Goal: Information Seeking & Learning: Learn about a topic

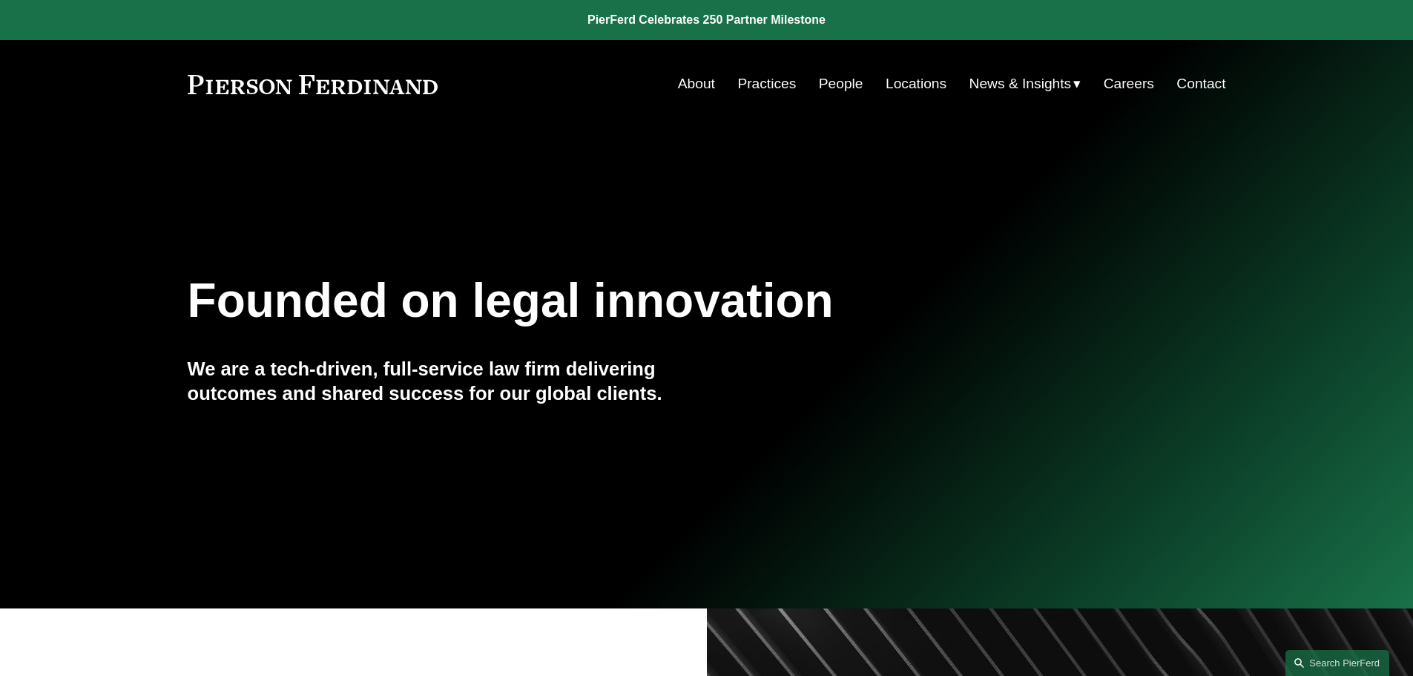
click at [848, 84] on link "People" at bounding box center [841, 84] width 45 height 28
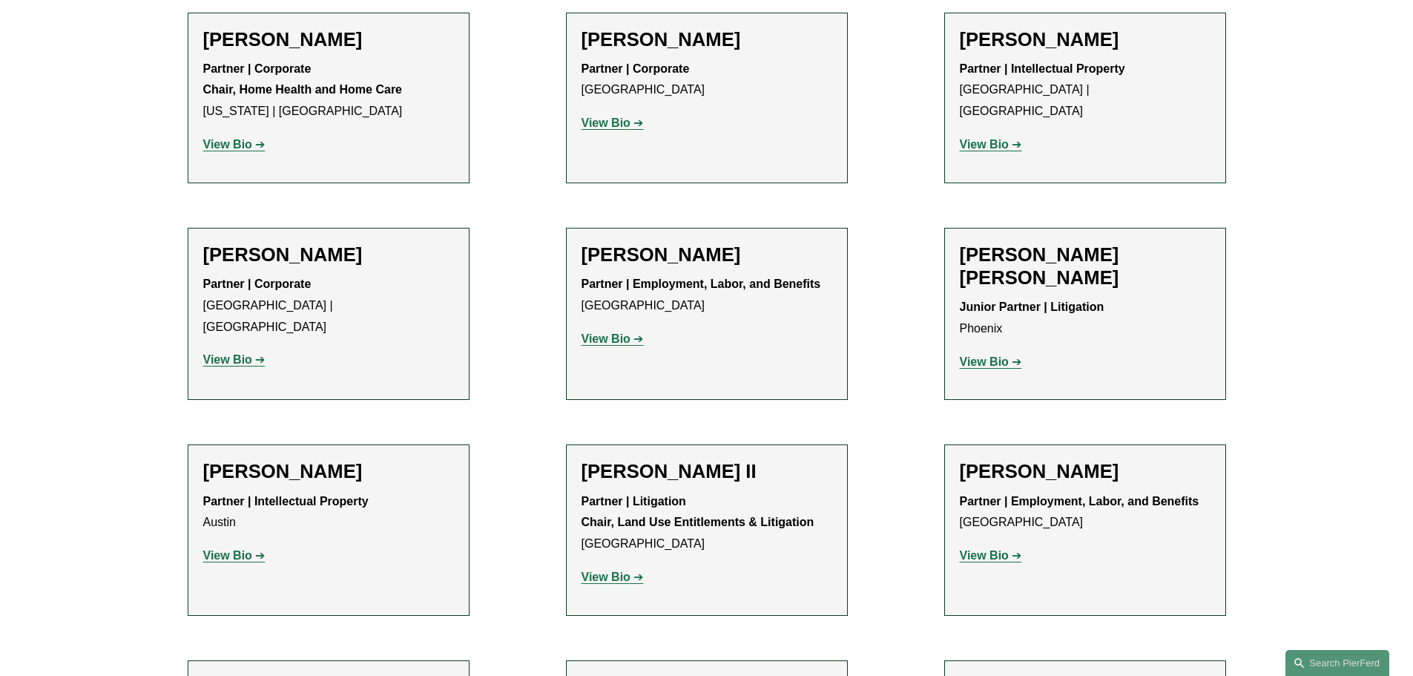
scroll to position [1261, 0]
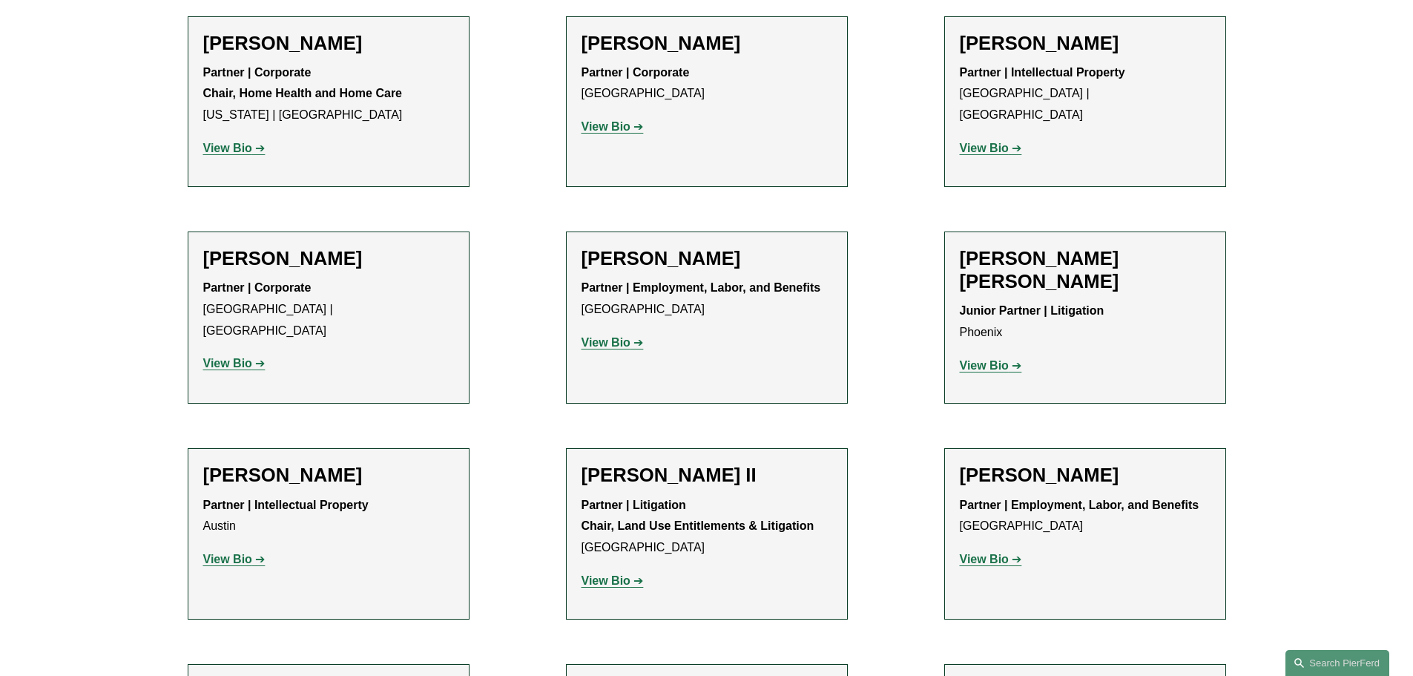
click at [235, 151] on strong "View Bio" at bounding box center [227, 148] width 49 height 13
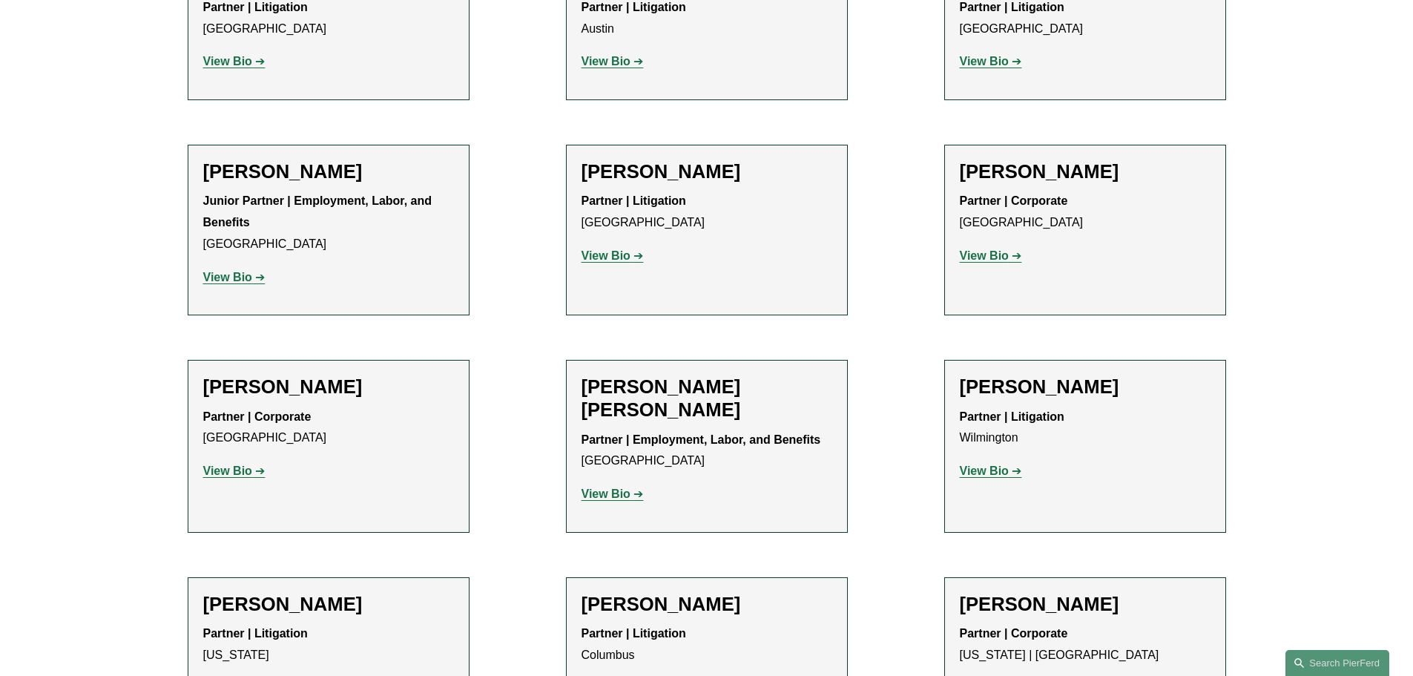
scroll to position [3042, 0]
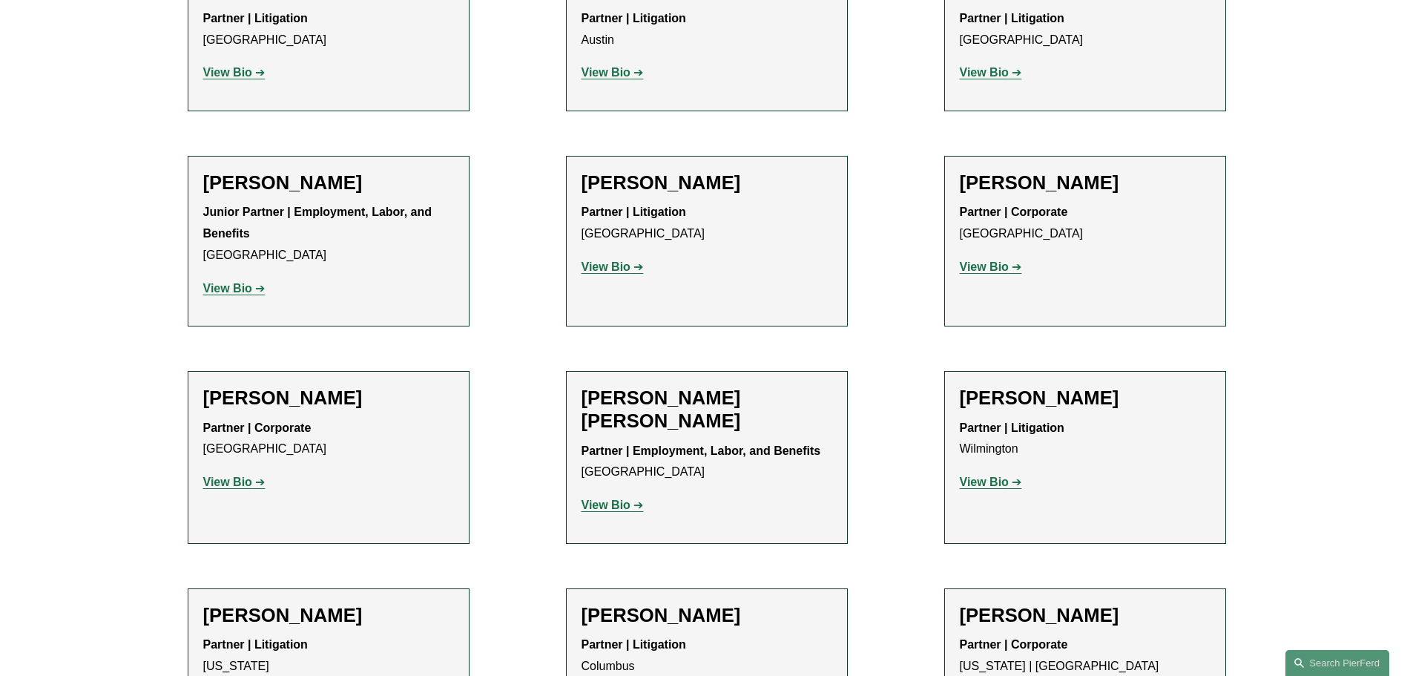
click at [220, 282] on strong "View Bio" at bounding box center [227, 288] width 49 height 13
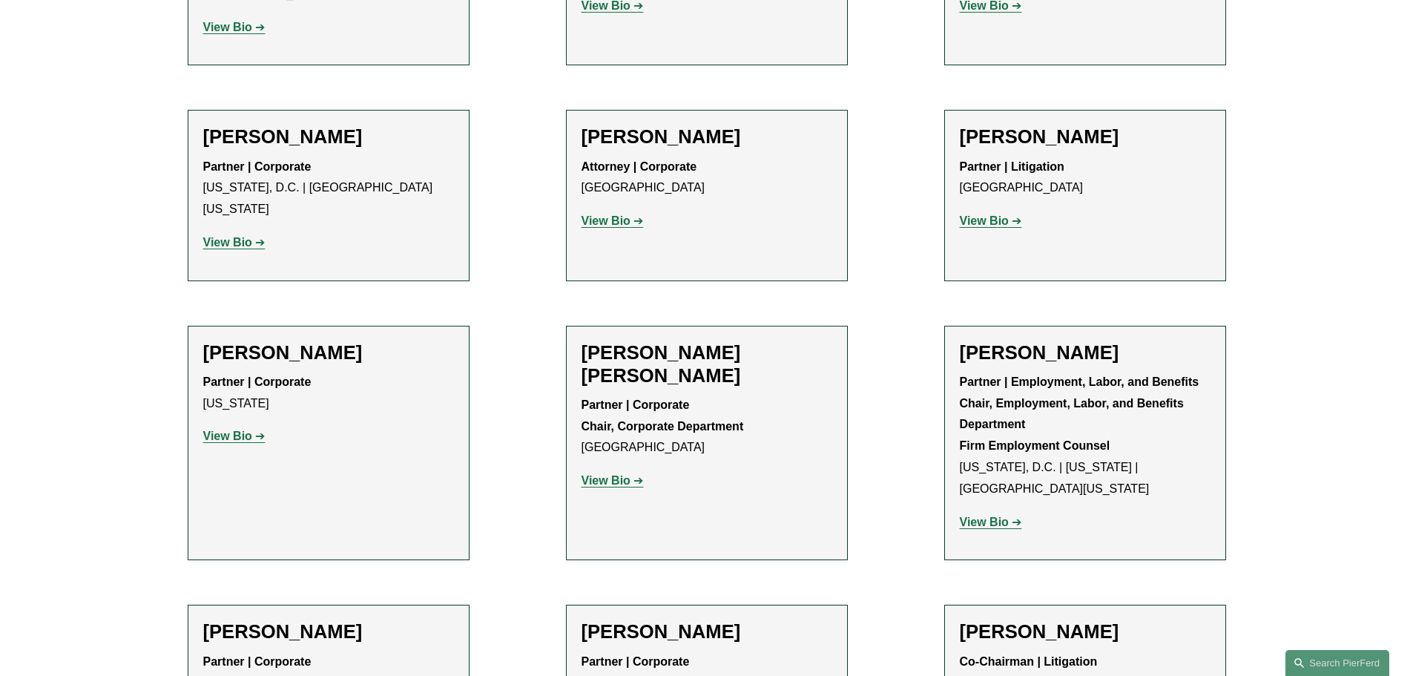
scroll to position [5490, 0]
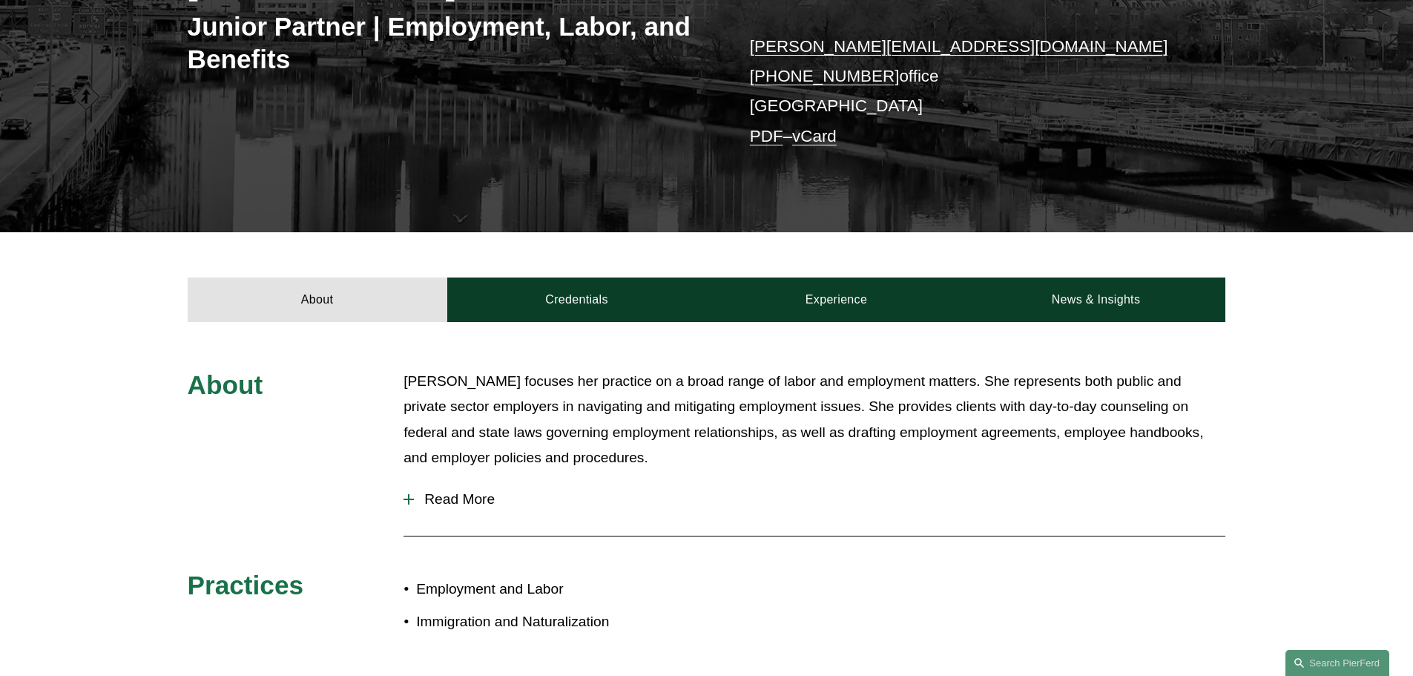
scroll to position [297, 0]
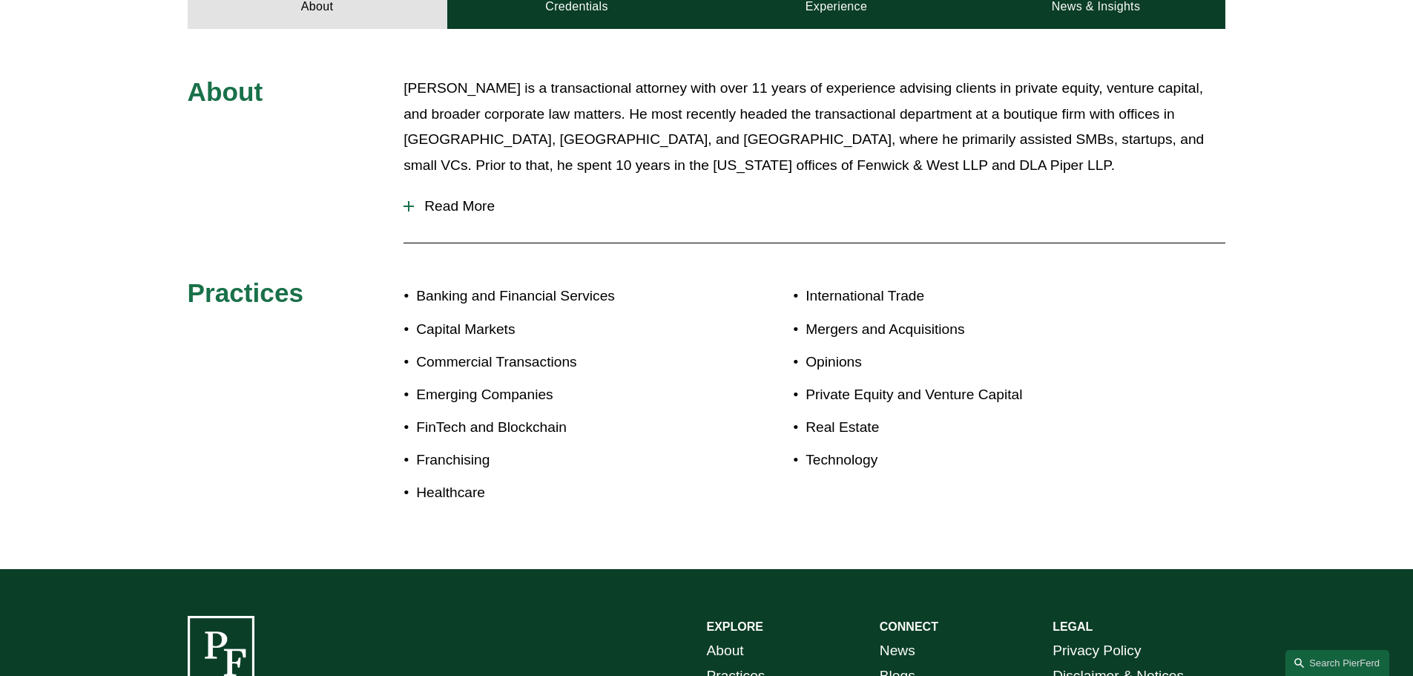
scroll to position [540, 0]
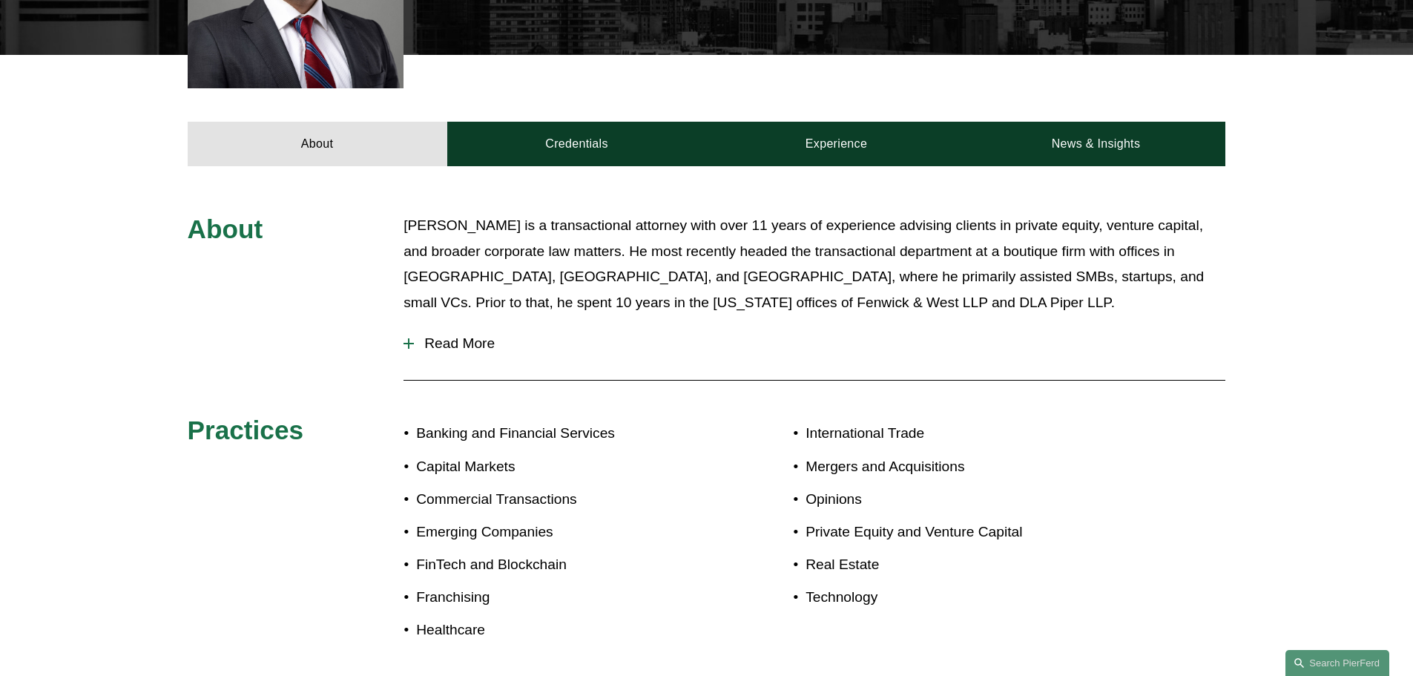
click at [465, 343] on span "Read More" at bounding box center [820, 343] width 812 height 16
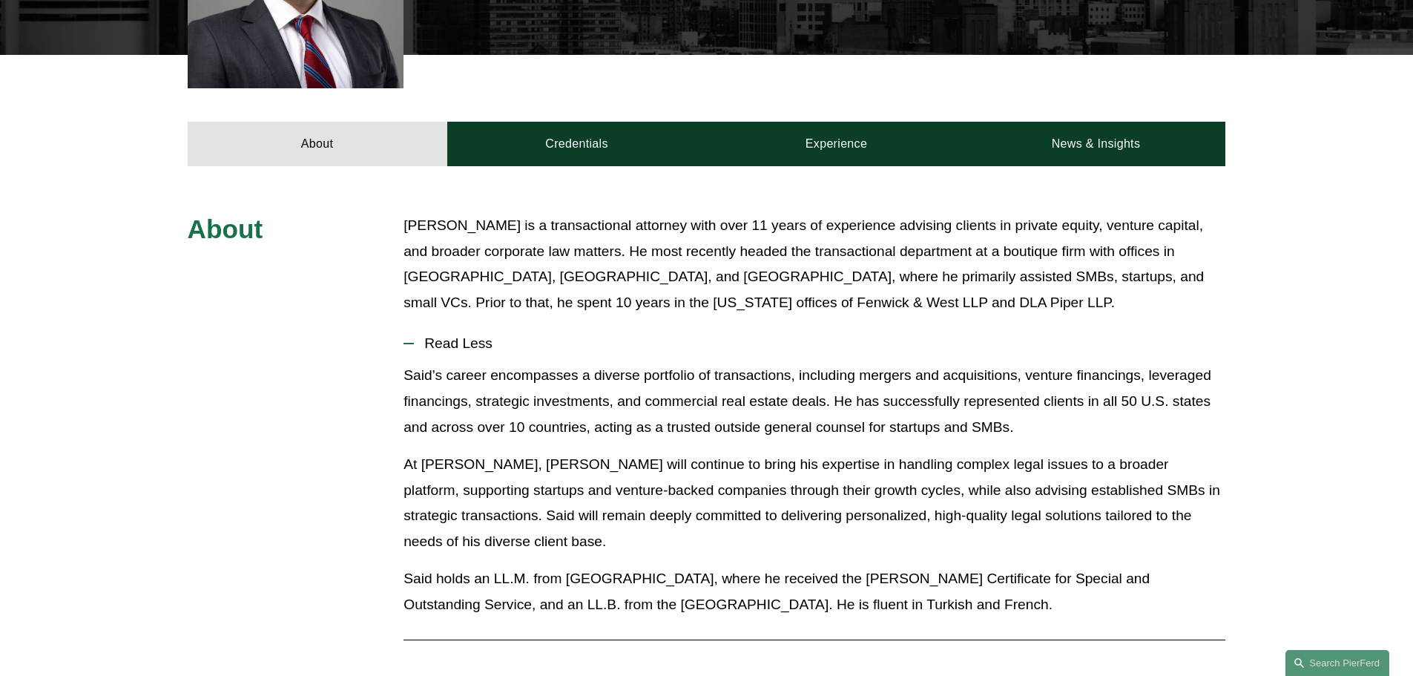
scroll to position [614, 0]
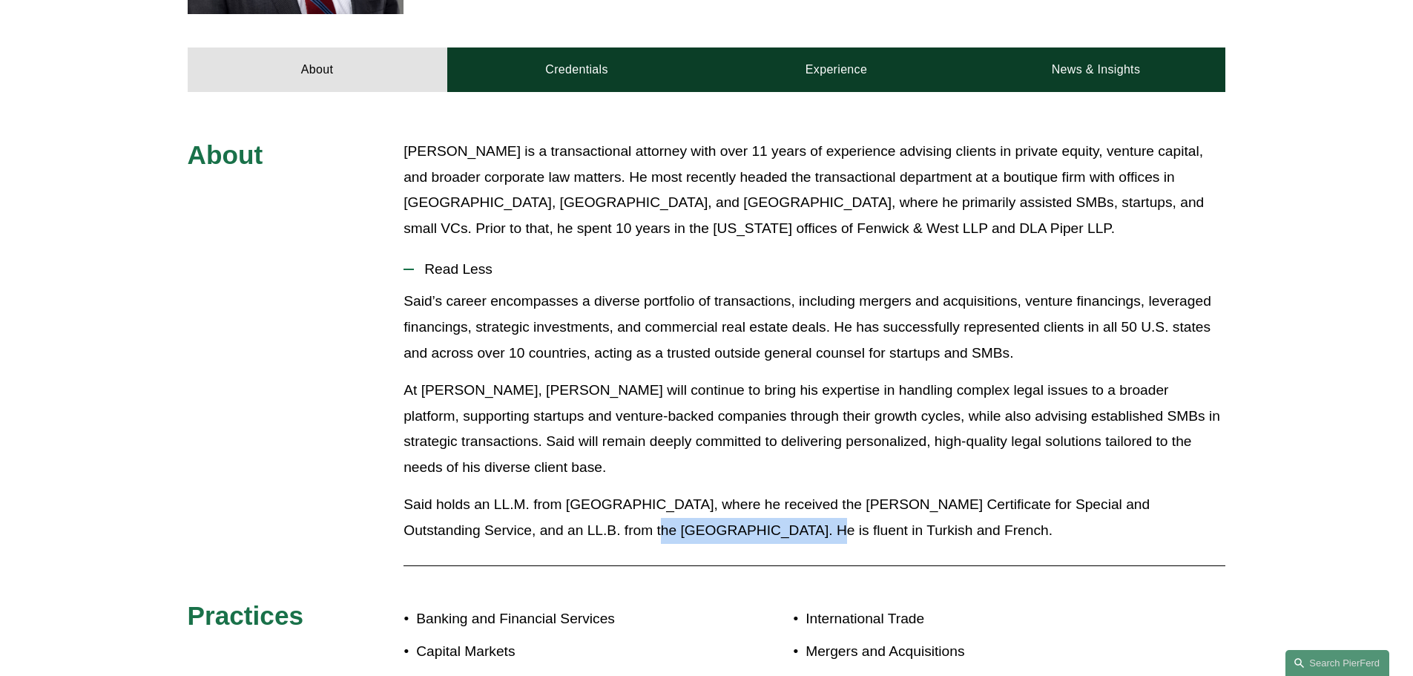
drag, startPoint x: 546, startPoint y: 531, endPoint x: 694, endPoint y: 533, distance: 147.6
click at [694, 533] on p "Said holds an LL.M. from Georgetown University, where he received the Dean’s Ce…" at bounding box center [815, 517] width 822 height 51
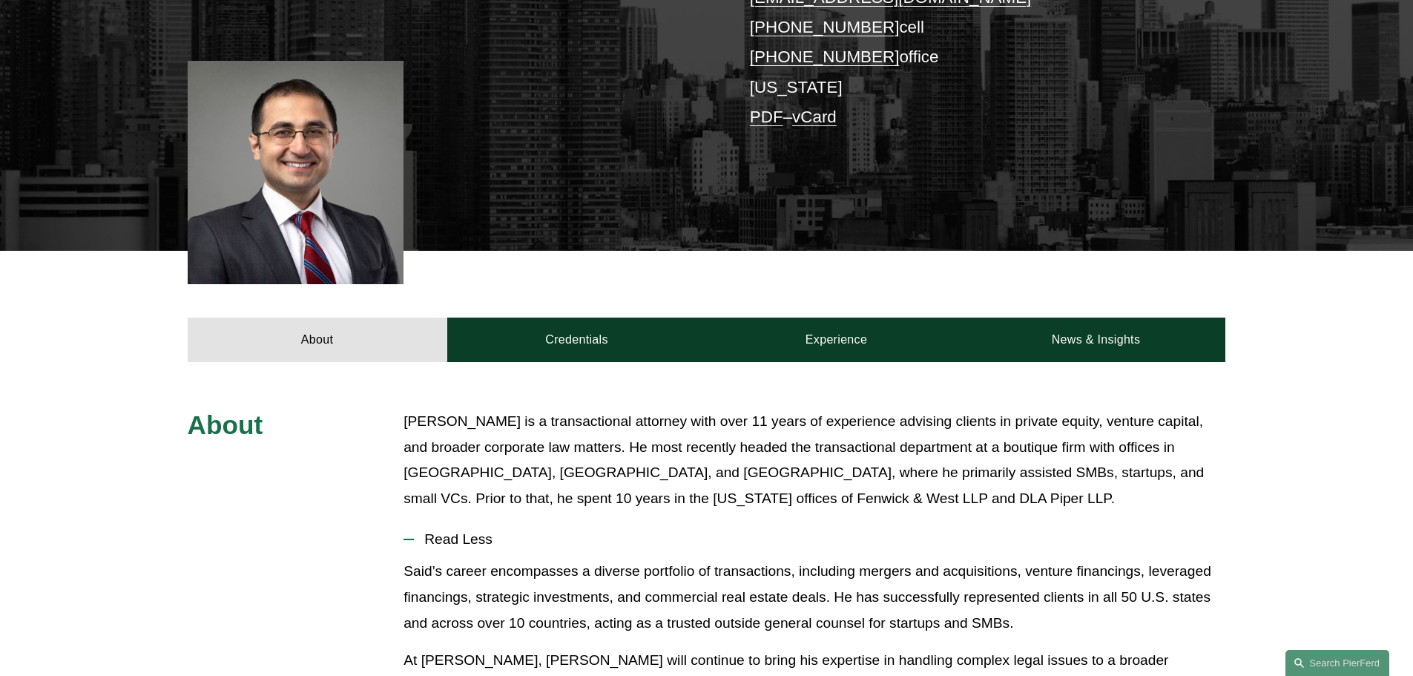
scroll to position [169, 0]
